Goal: Information Seeking & Learning: Learn about a topic

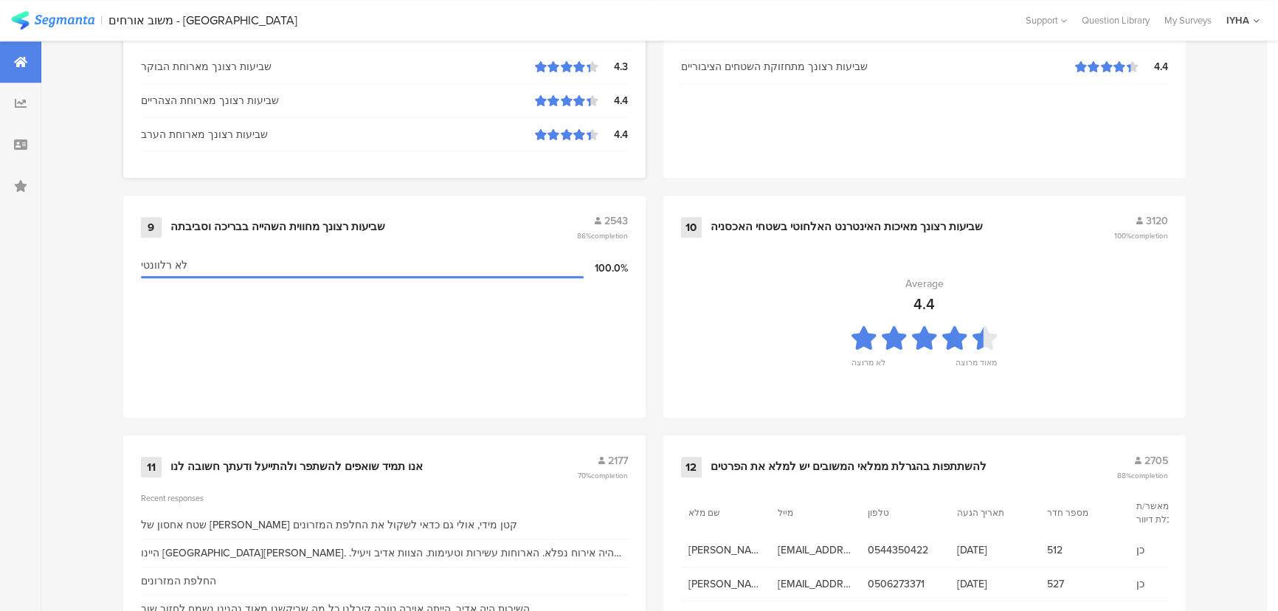
scroll to position [1550, 0]
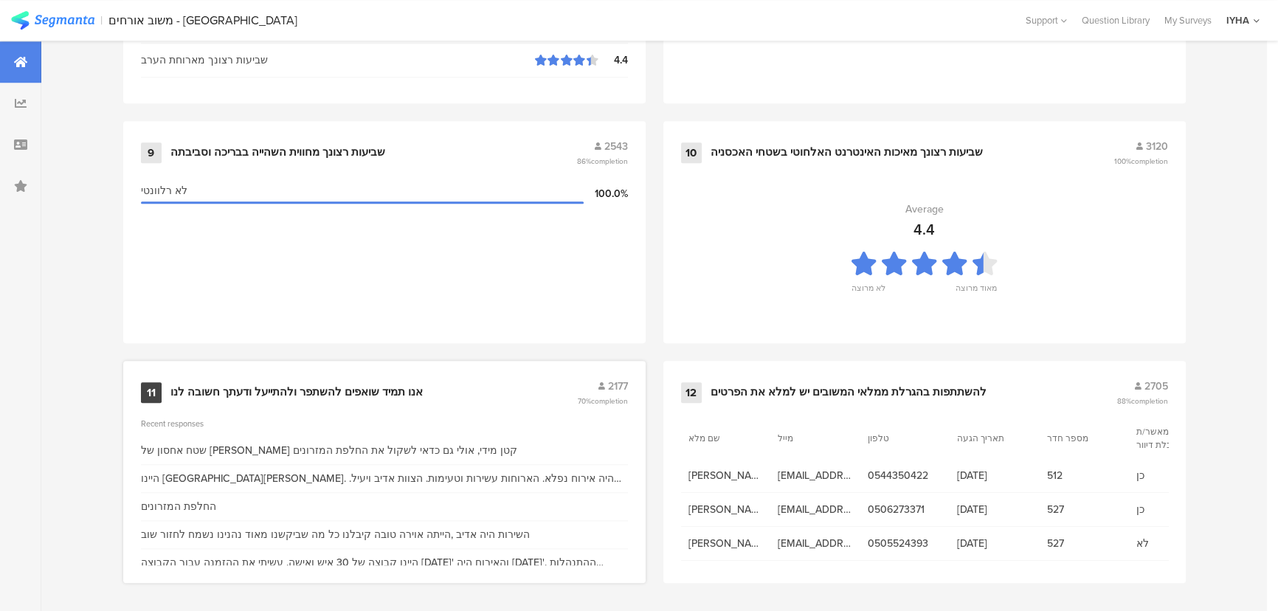
click at [364, 396] on div "11 אנו תמיד שואפים להשתפר ולהתייעל ודעתך חשובה לנו 2177 70% completion" at bounding box center [384, 392] width 487 height 28
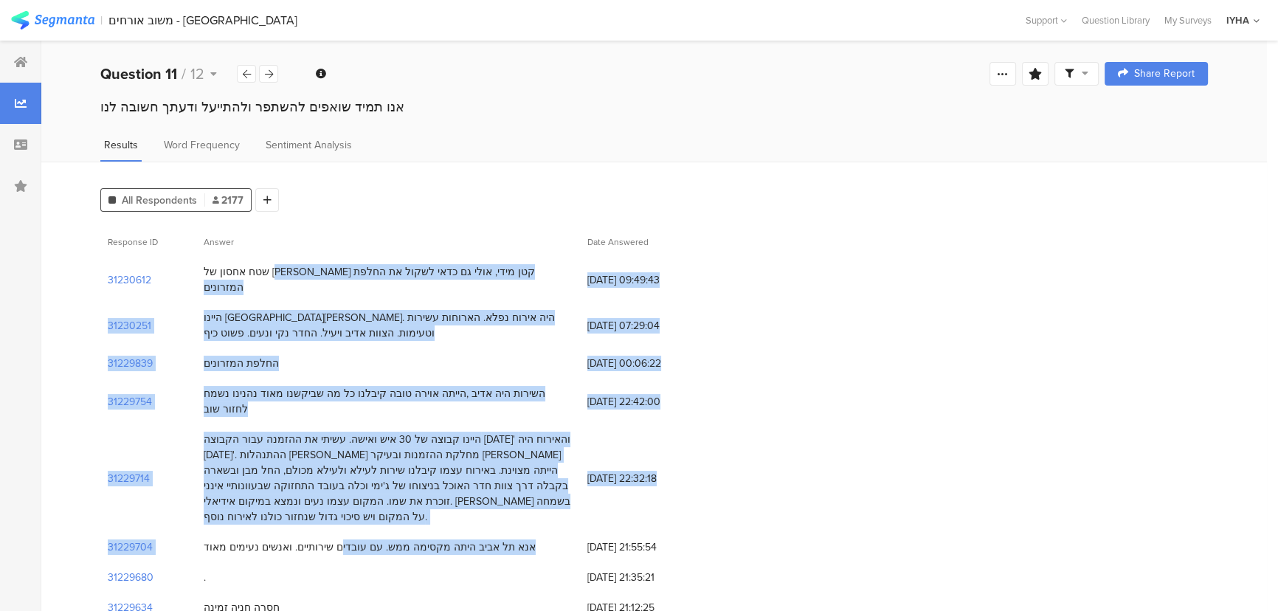
drag, startPoint x: 449, startPoint y: 270, endPoint x: 350, endPoint y: 499, distance: 249.1
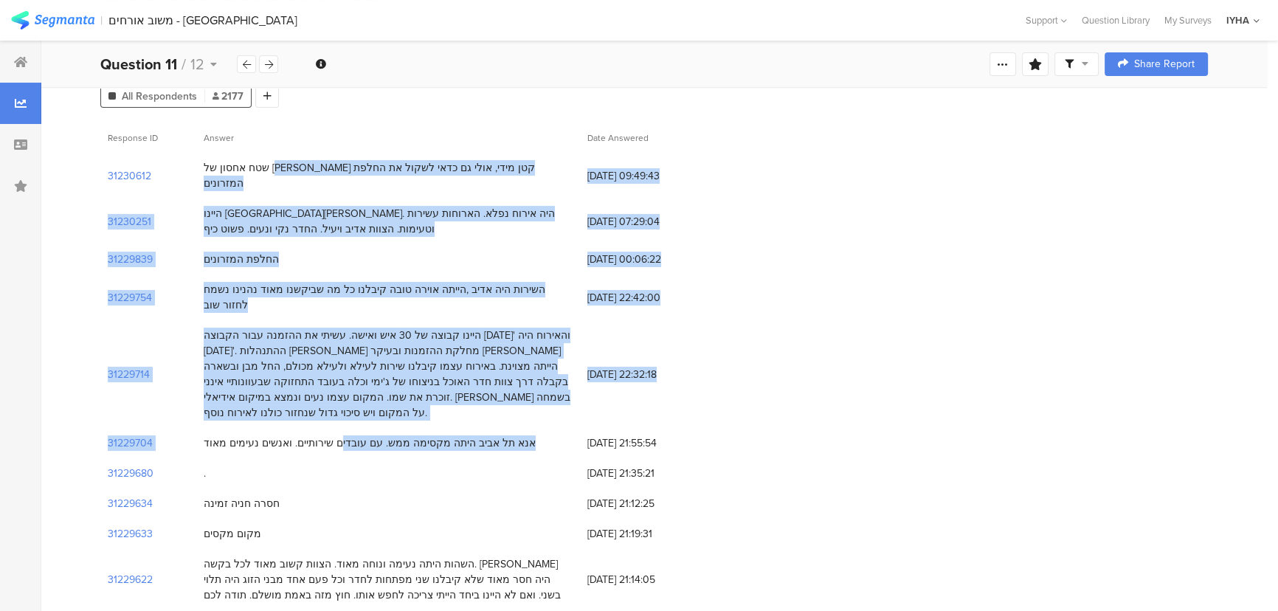
scroll to position [268, 0]
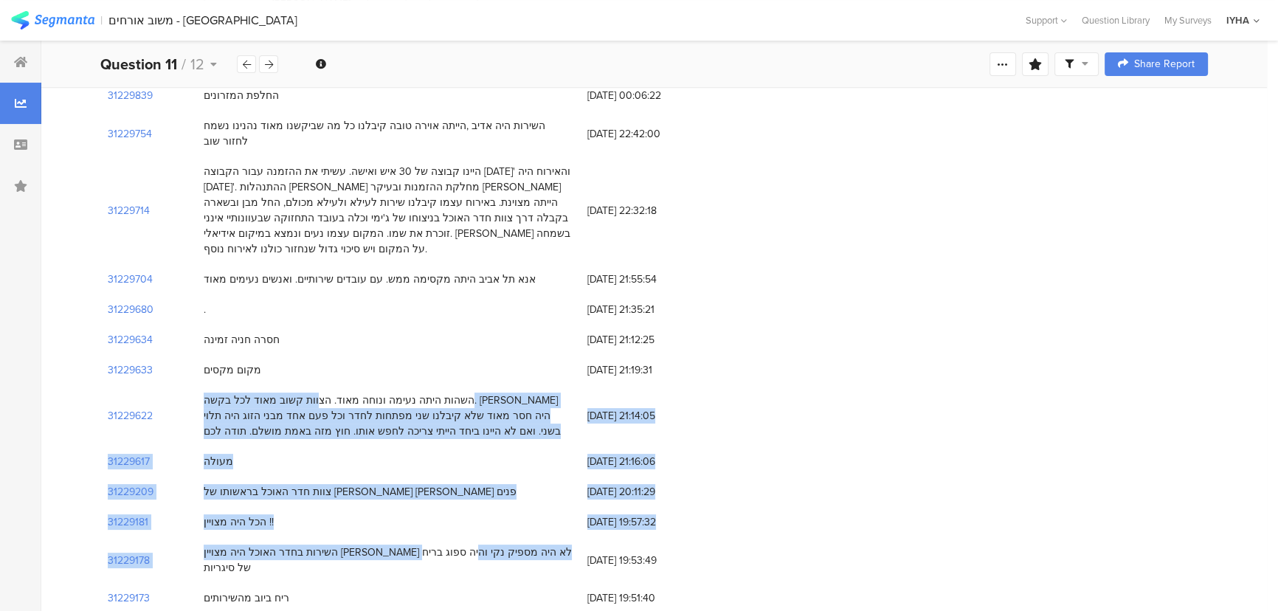
drag, startPoint x: 446, startPoint y: 353, endPoint x: 300, endPoint y: 485, distance: 197.4
